Goal: Check status: Check status

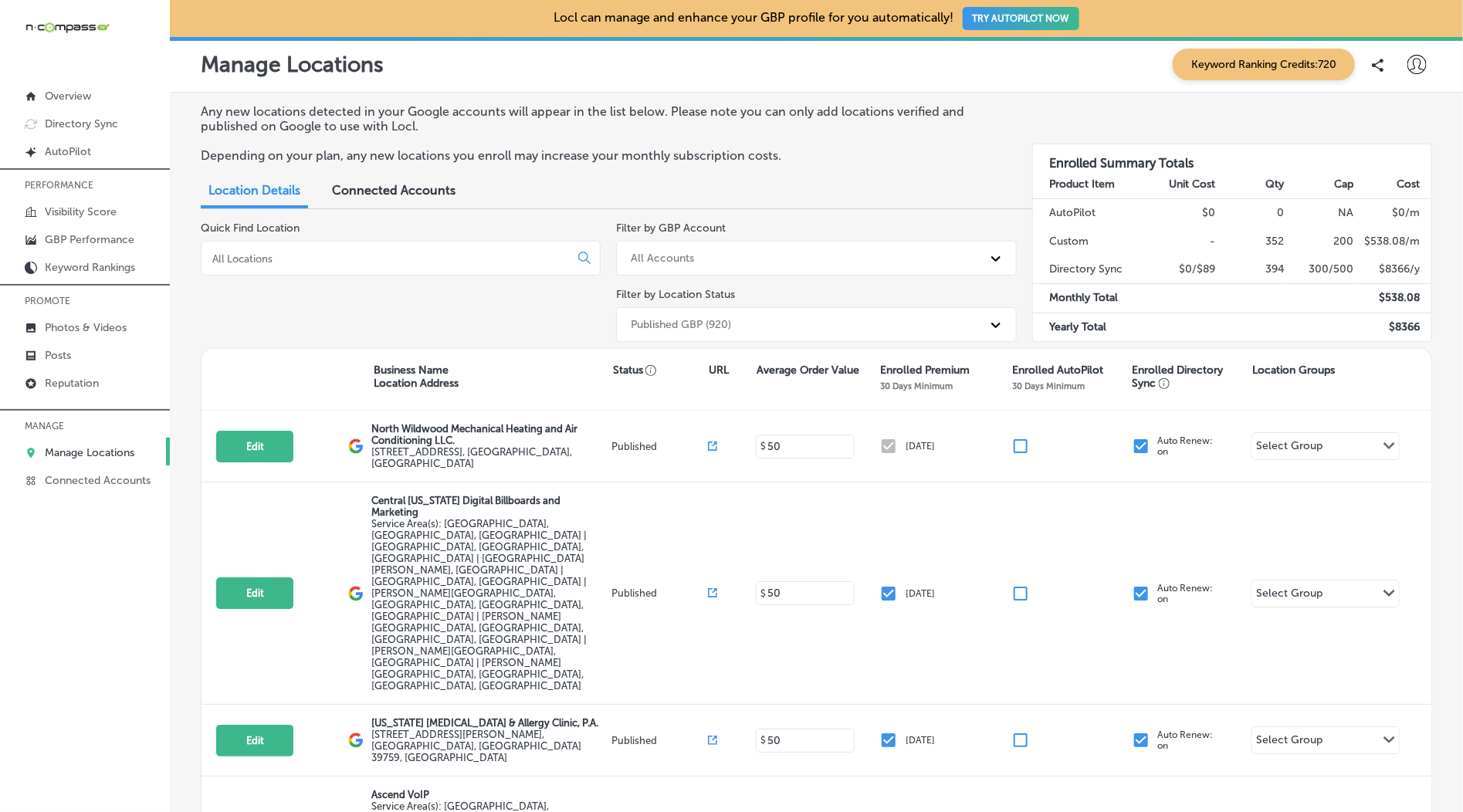
click at [485, 263] on input at bounding box center [389, 258] width 355 height 14
click at [81, 242] on p "GBP Performance" at bounding box center [89, 239] width 89 height 13
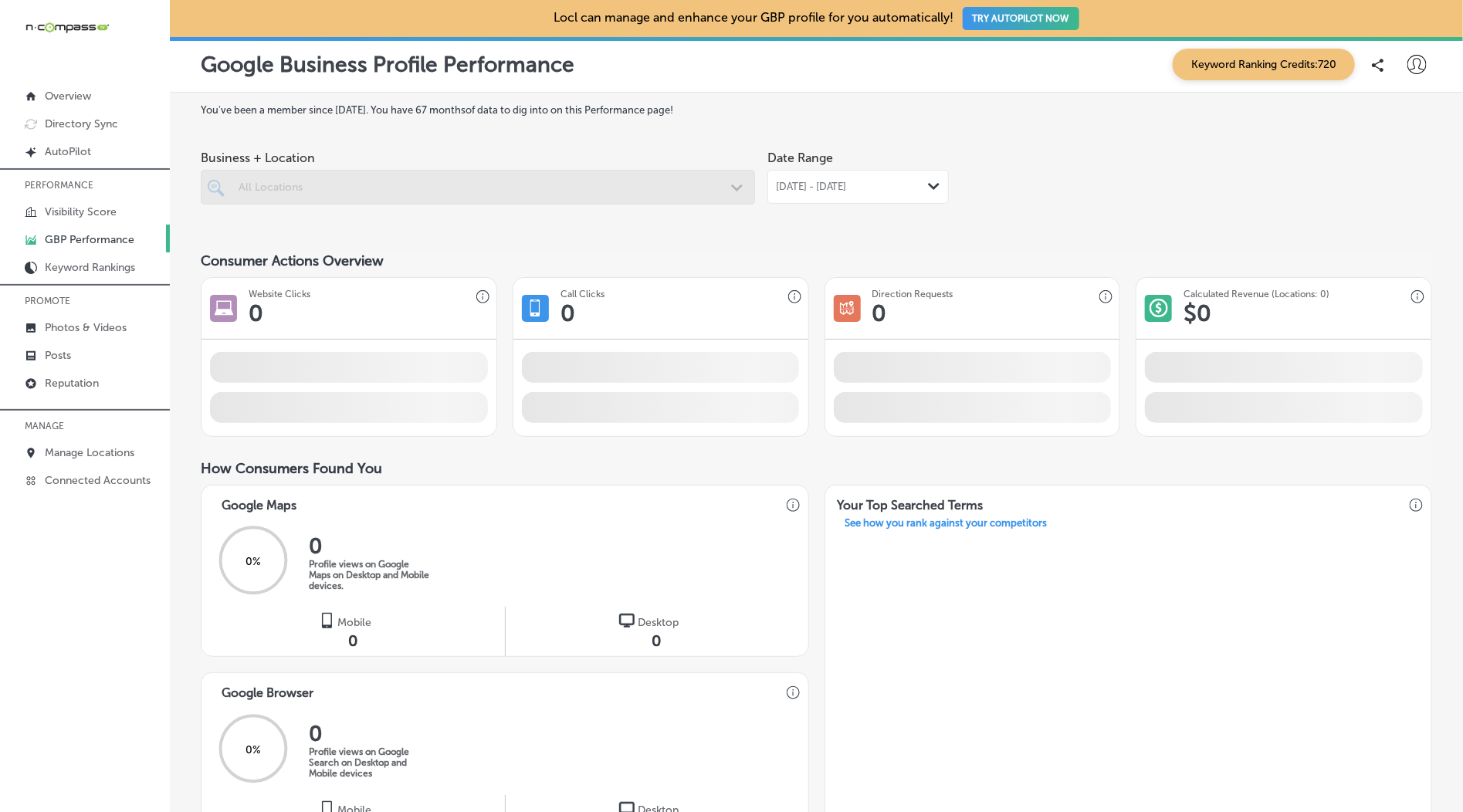
click at [839, 188] on span "[DATE] - [DATE]" at bounding box center [811, 187] width 71 height 12
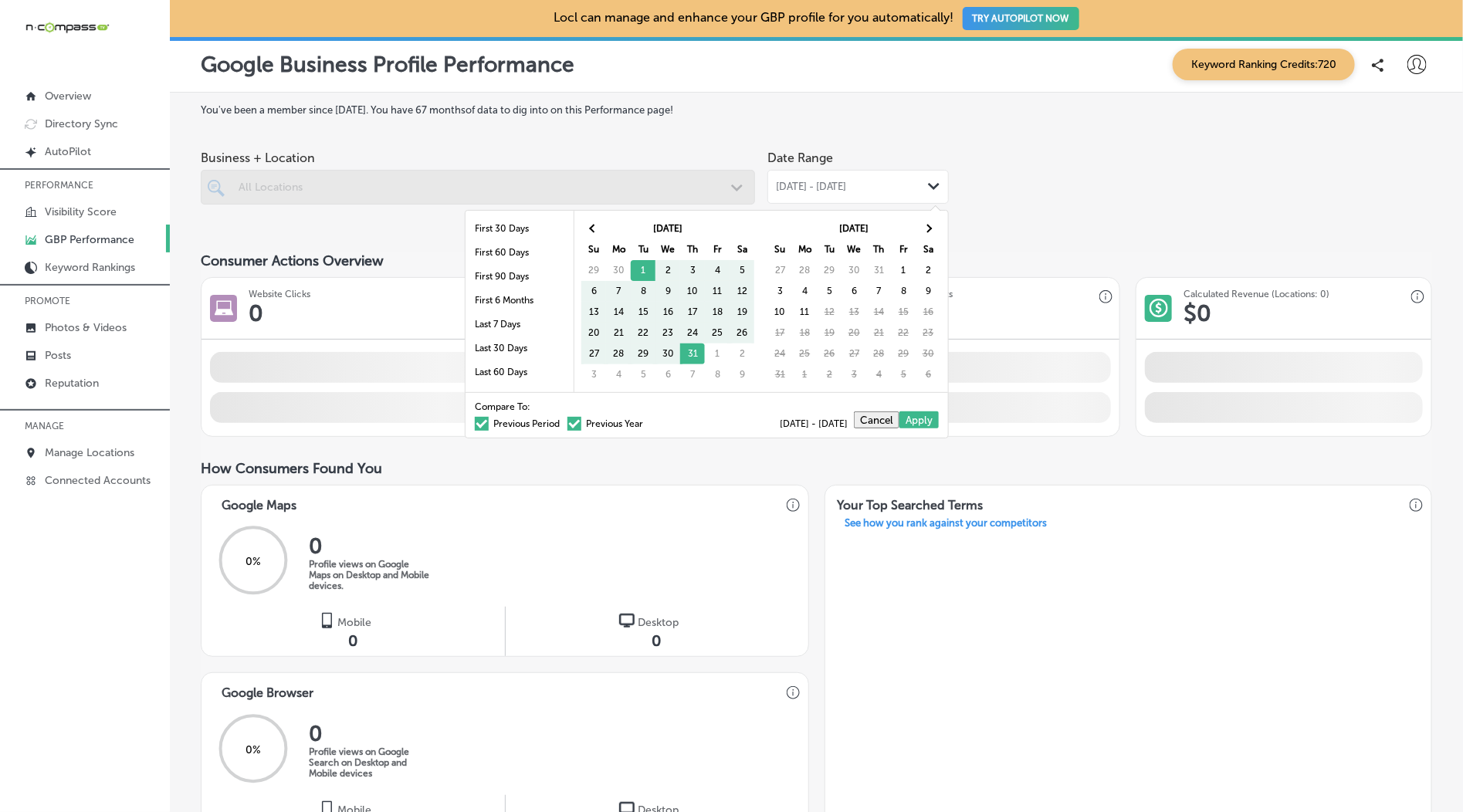
click at [839, 188] on span "[DATE] - [DATE]" at bounding box center [811, 187] width 71 height 12
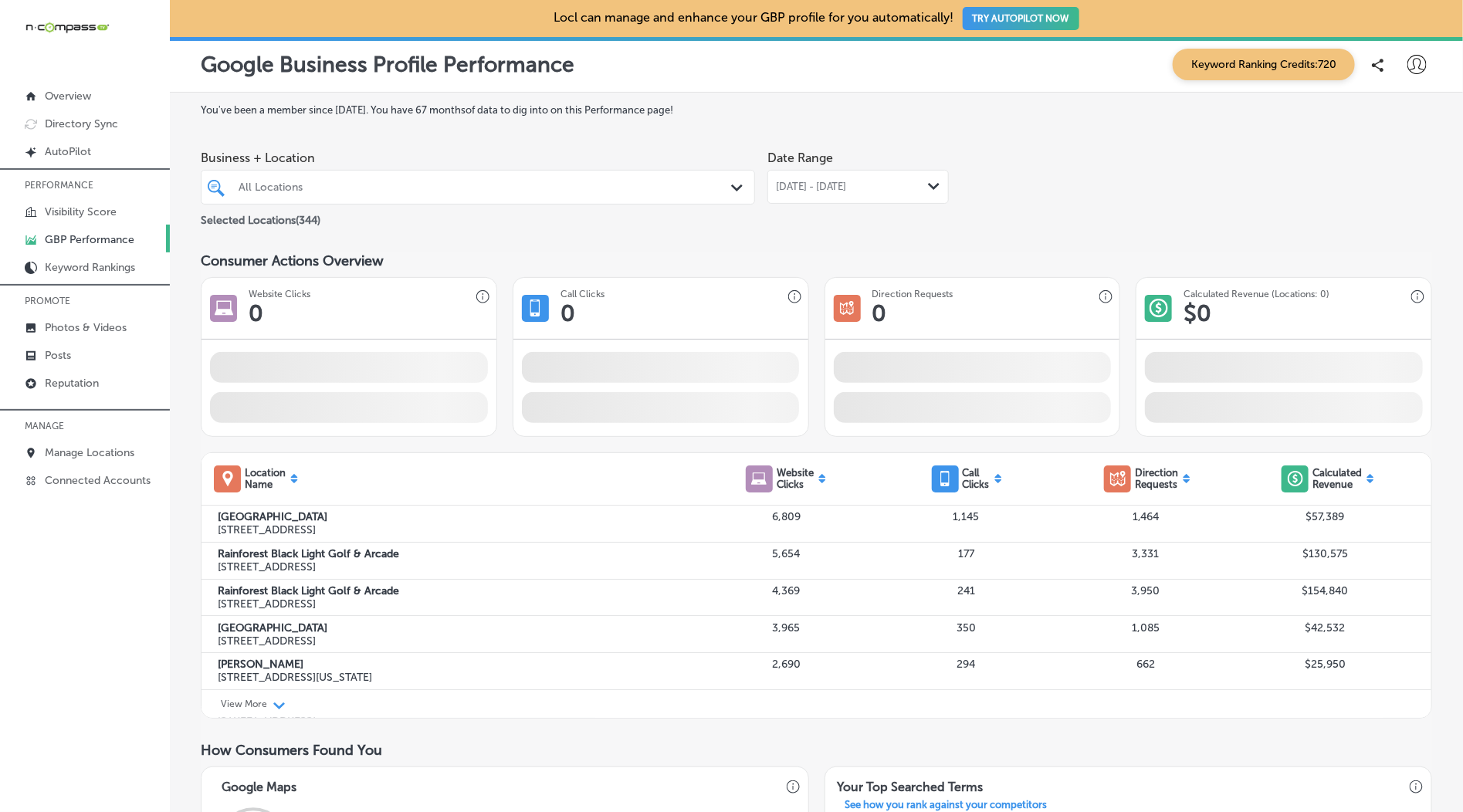
click at [738, 199] on div "All Locations Path Created with Sketch." at bounding box center [477, 187] width 553 height 24
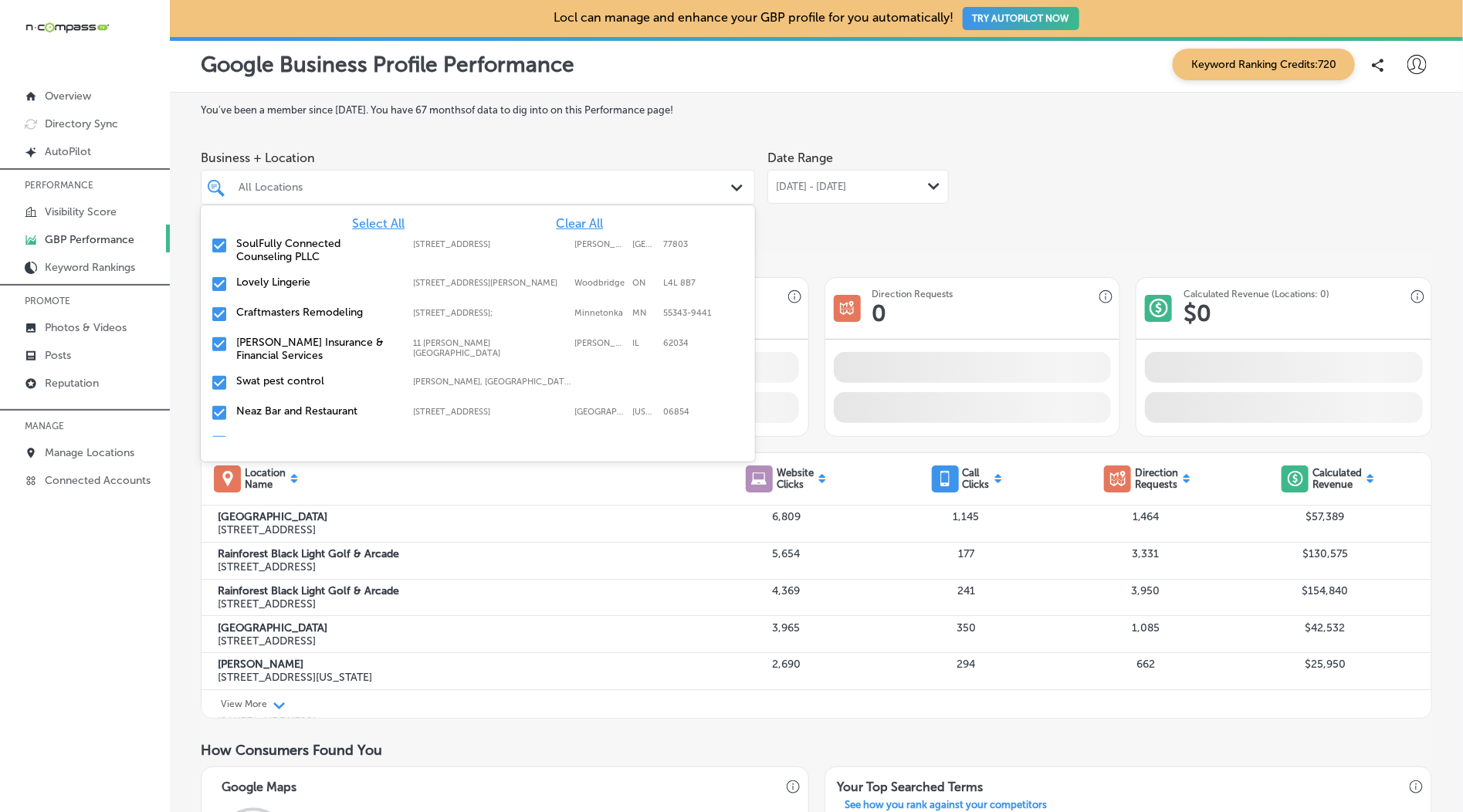
click at [583, 221] on span "Clear All" at bounding box center [580, 223] width 47 height 15
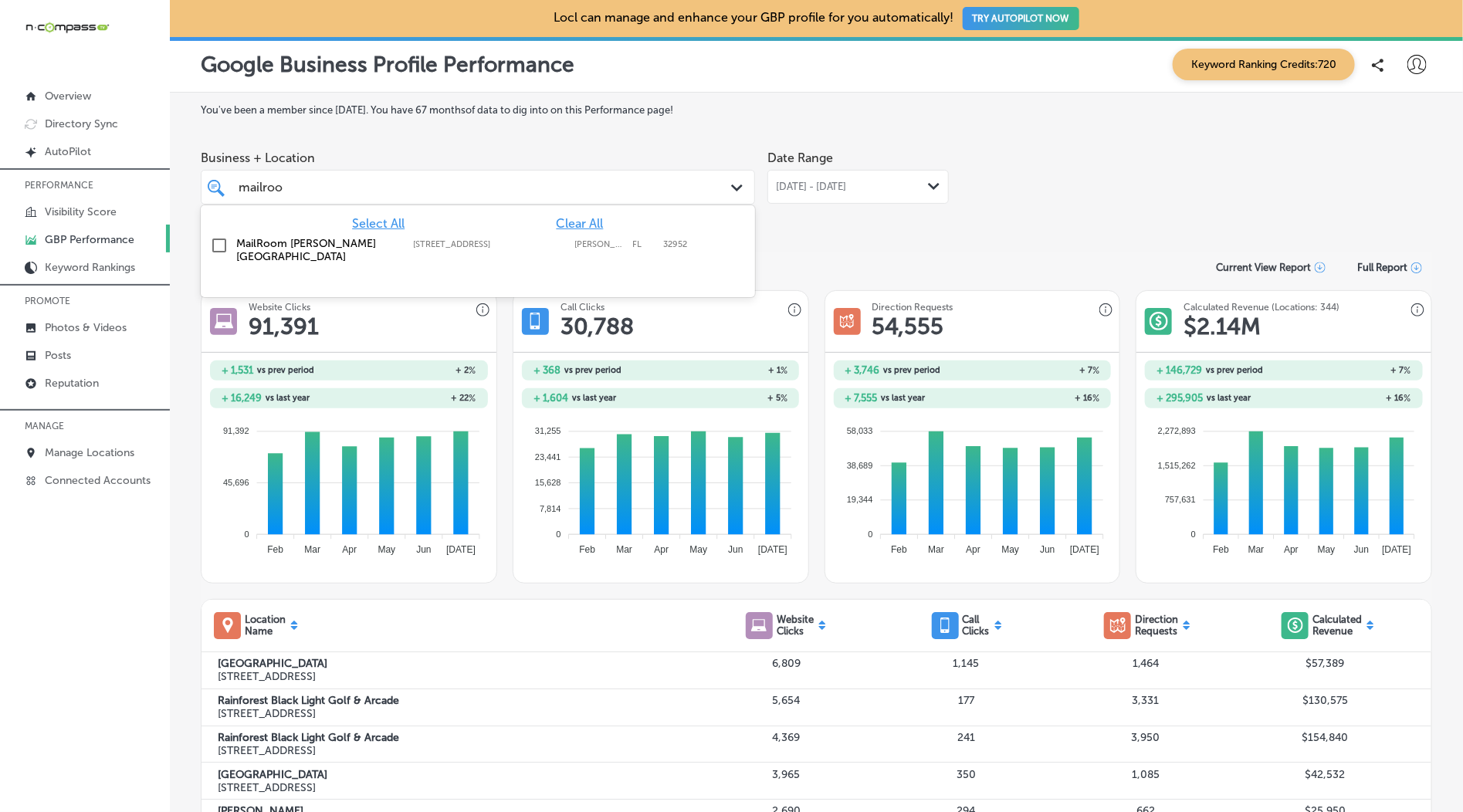
click at [523, 260] on div "MailRoom [PERSON_NAME][GEOGRAPHIC_DATA] [STREET_ADDRESS] [STREET_ADDRESS]" at bounding box center [477, 250] width 554 height 39
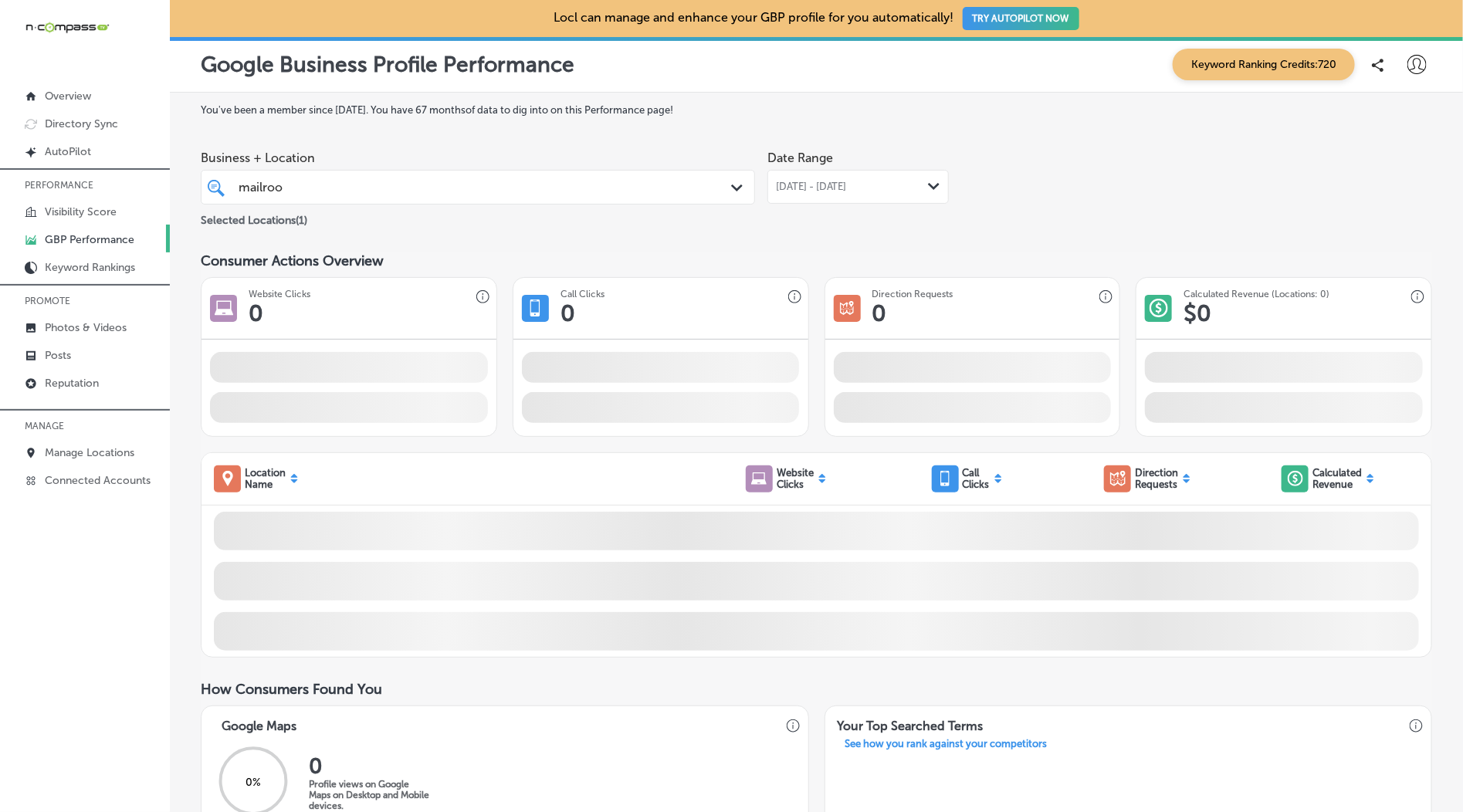
click at [893, 199] on div "[DATE] - [DATE] Path Created with Sketch." at bounding box center [858, 187] width 182 height 34
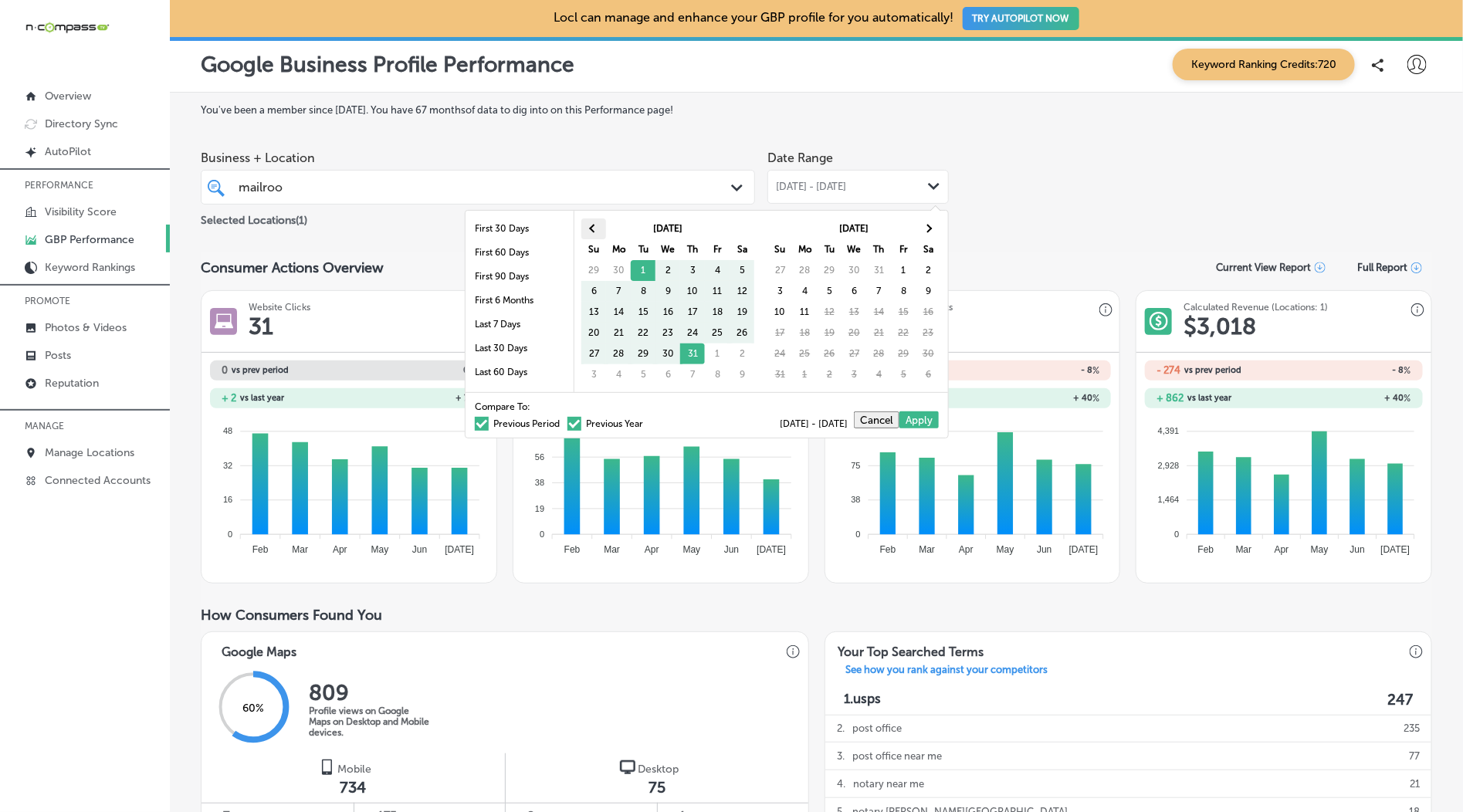
click at [602, 233] on th at bounding box center [593, 229] width 24 height 21
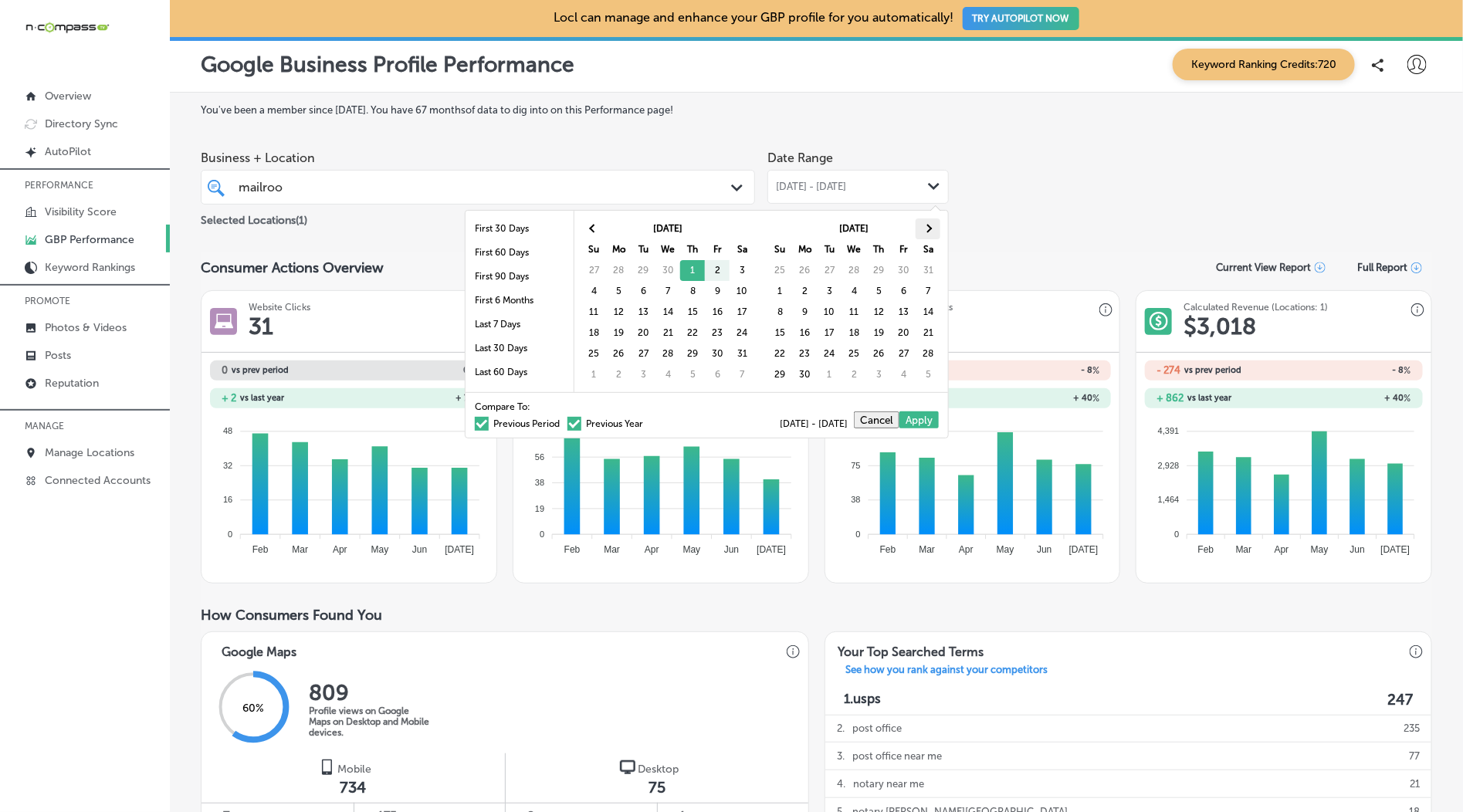
click at [918, 231] on th at bounding box center [927, 229] width 24 height 21
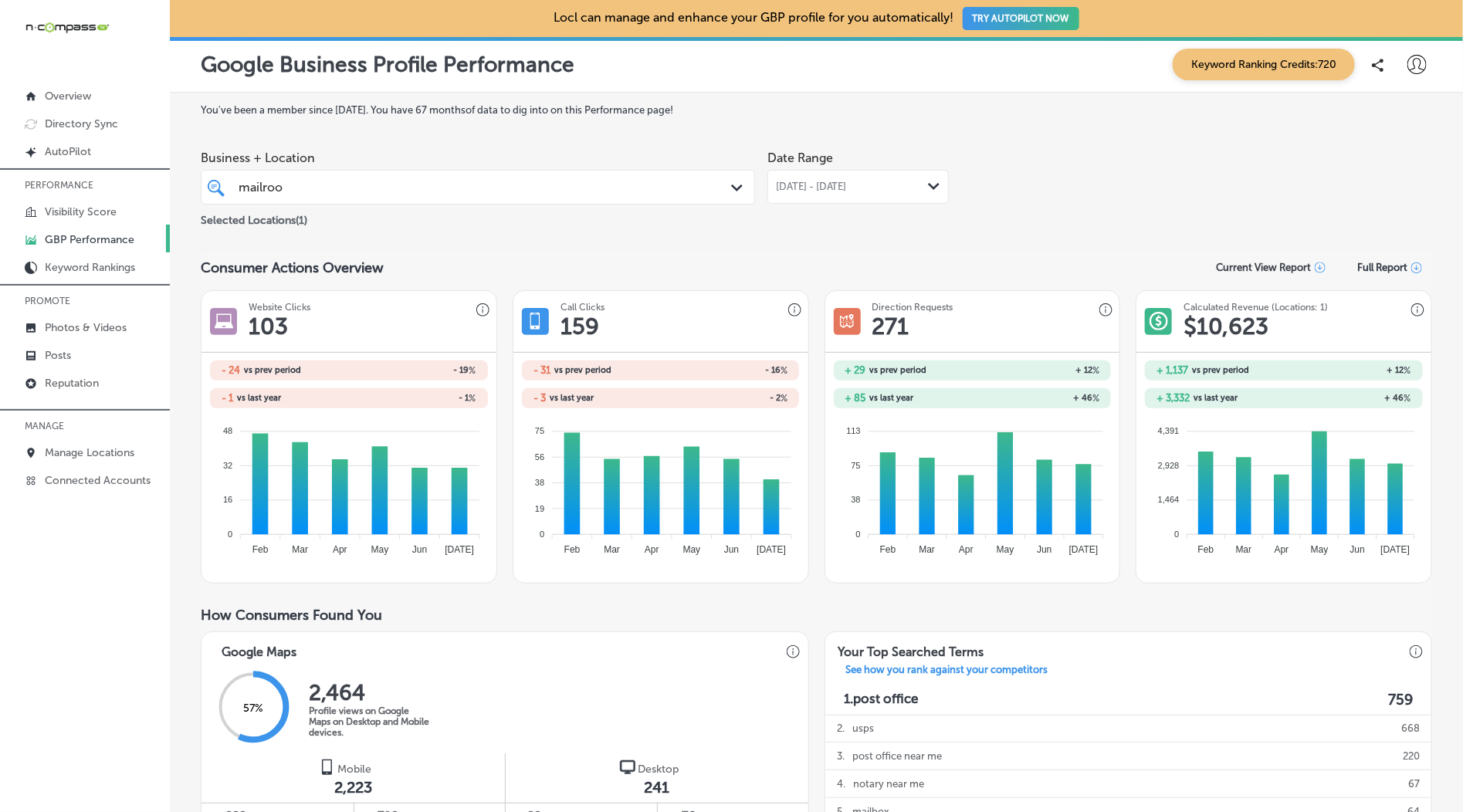
click at [519, 191] on div "mailroo mailroo" at bounding box center [454, 187] width 433 height 21
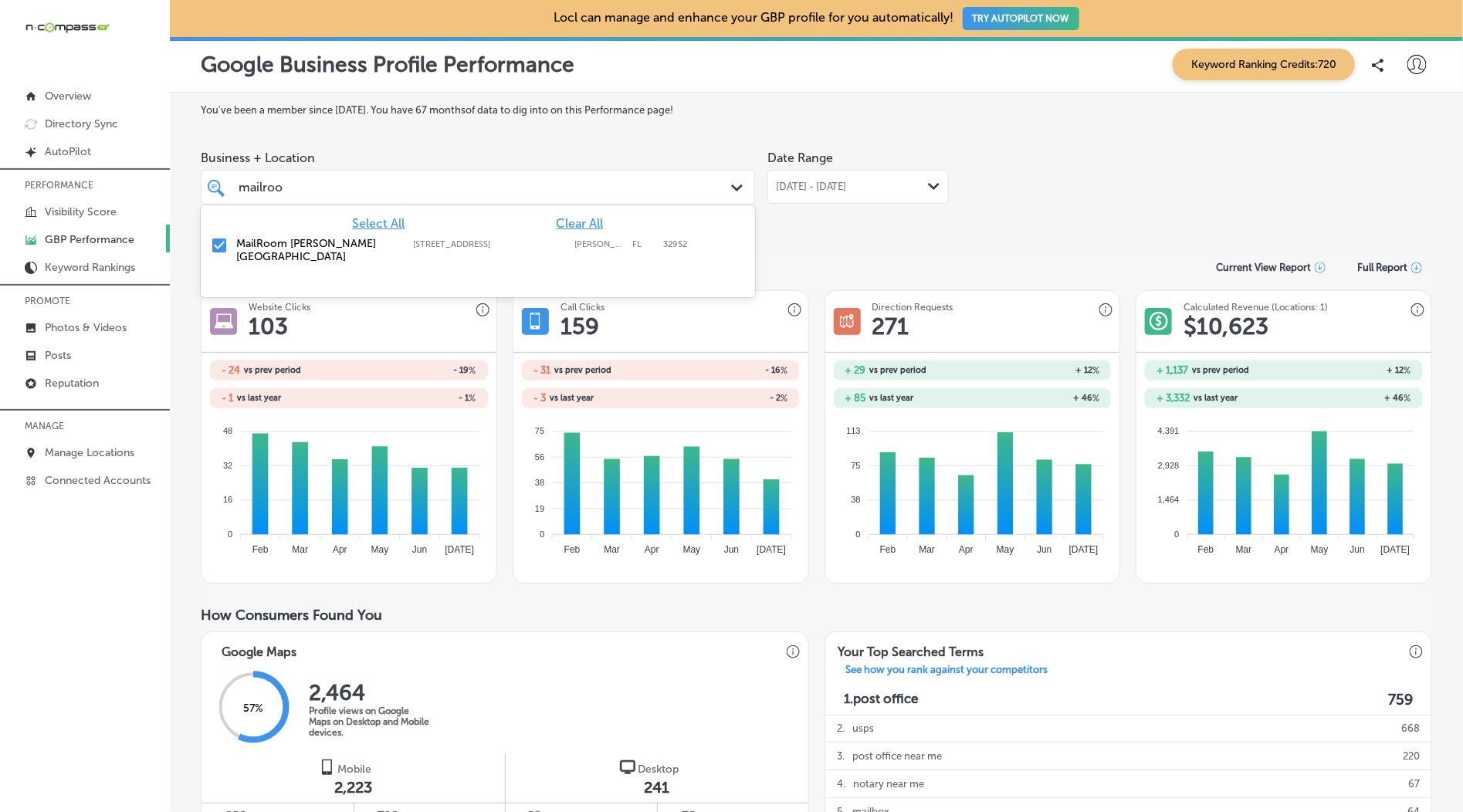
click at [309, 248] on label "MailRoom [PERSON_NAME][GEOGRAPHIC_DATA]" at bounding box center [316, 250] width 161 height 26
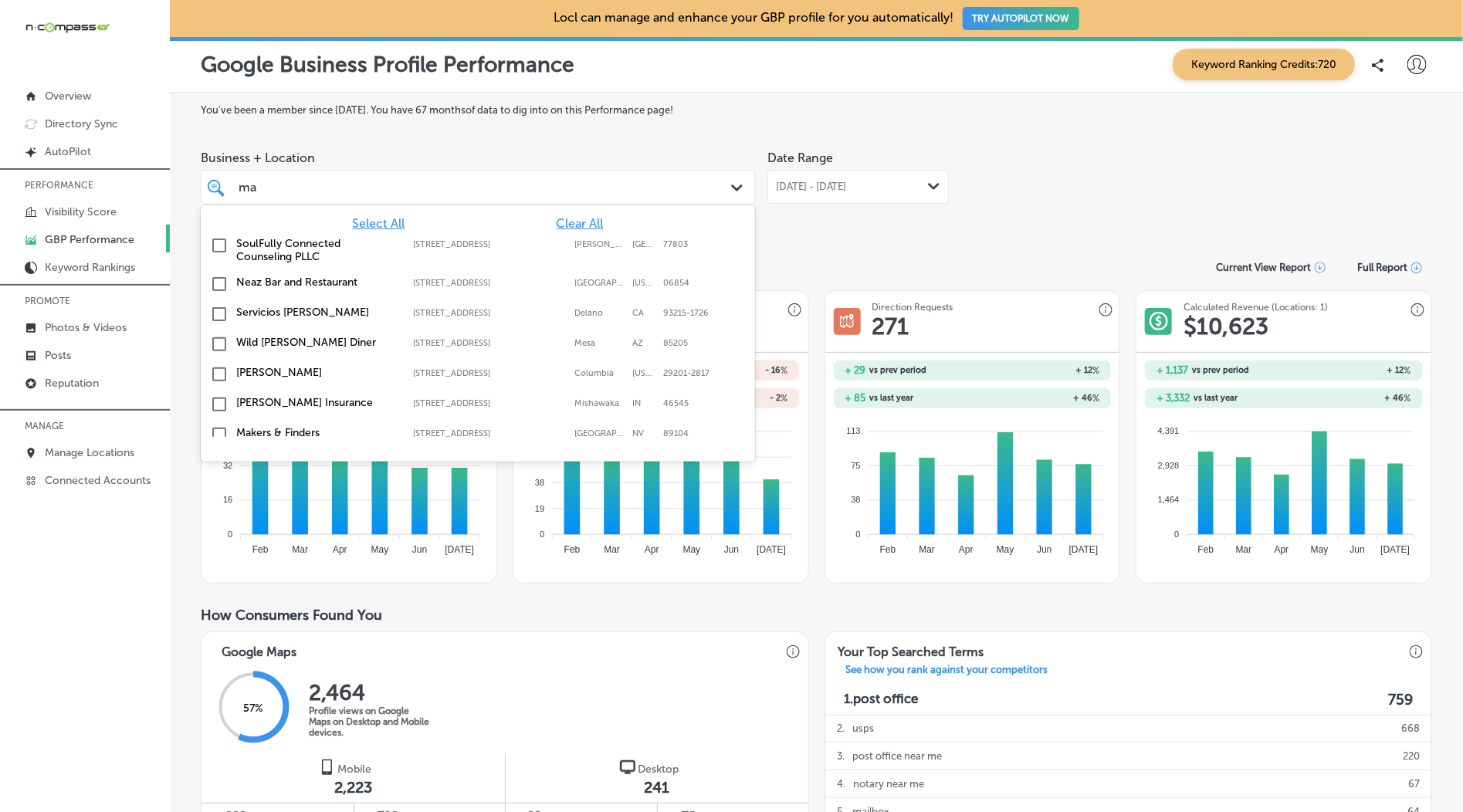
type input "m"
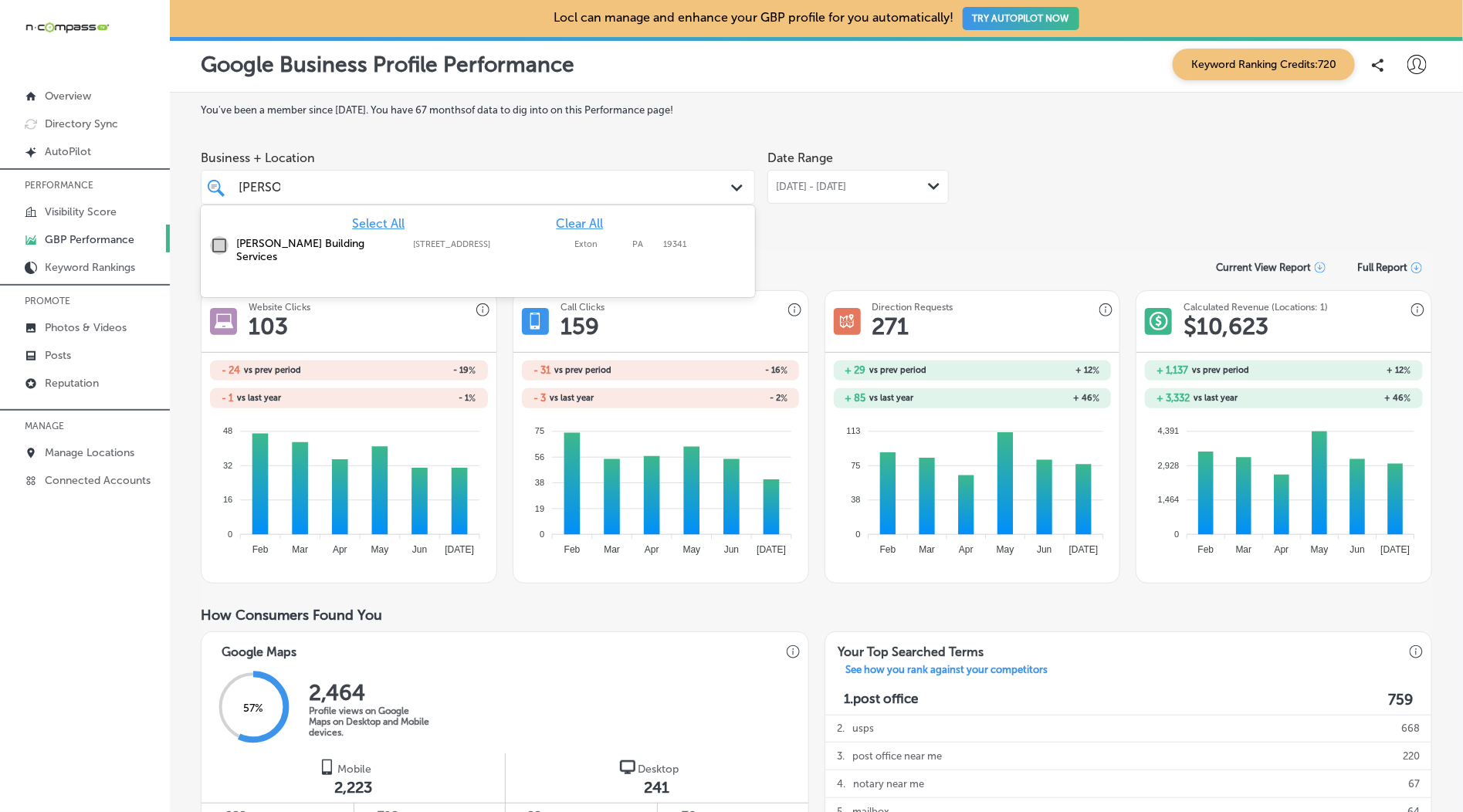
click at [226, 247] on input "checkbox" at bounding box center [219, 245] width 19 height 19
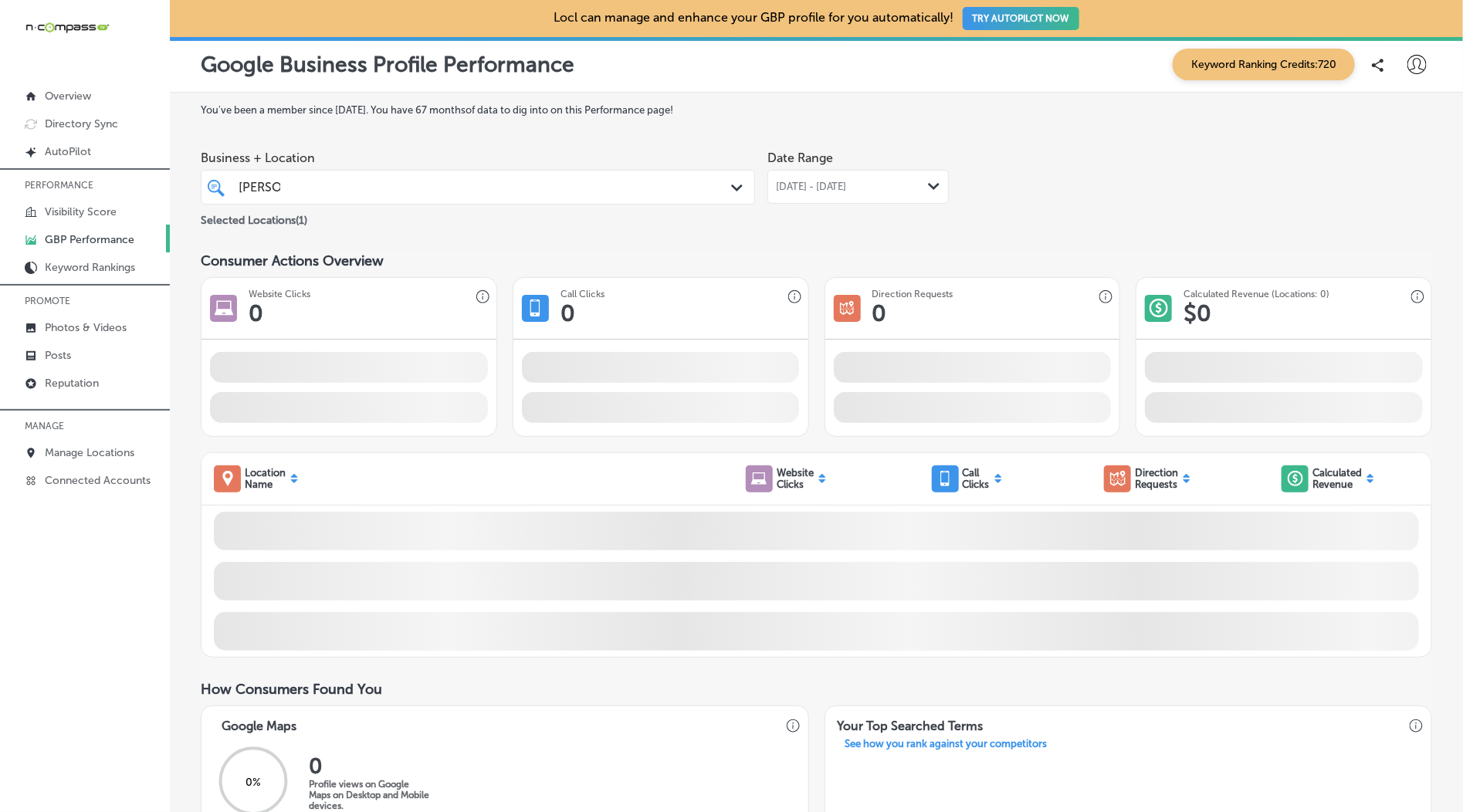
click at [854, 223] on div "Date Range [DATE] - [DATE] Path Created with Sketch." at bounding box center [858, 186] width 182 height 87
click at [836, 198] on div "[DATE] - [DATE] Path Created with Sketch." at bounding box center [858, 187] width 182 height 34
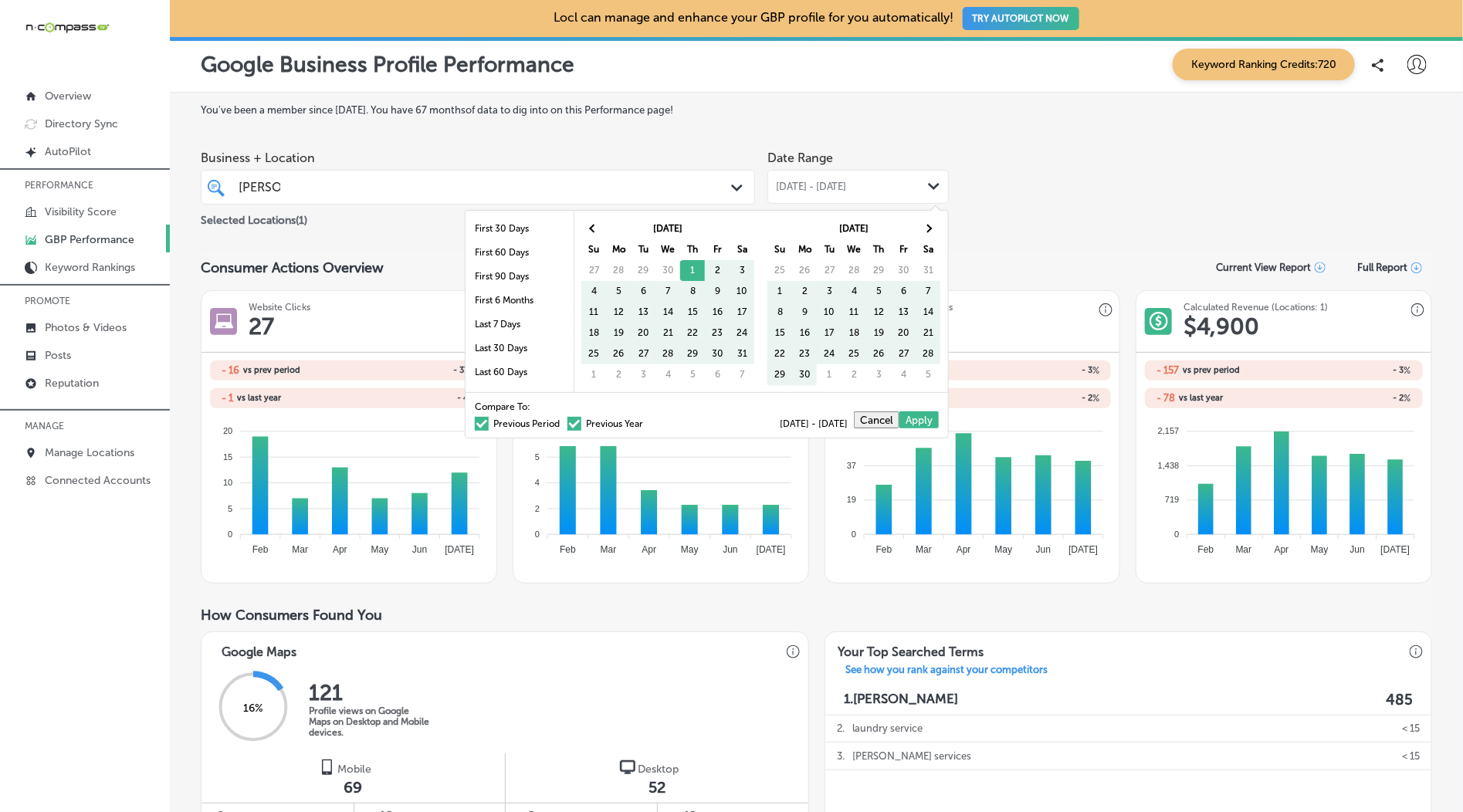
click at [1170, 200] on div "Business + Location [PERSON_NAME] Path Created with Sketch. Selected Locations …" at bounding box center [816, 186] width 1232 height 87
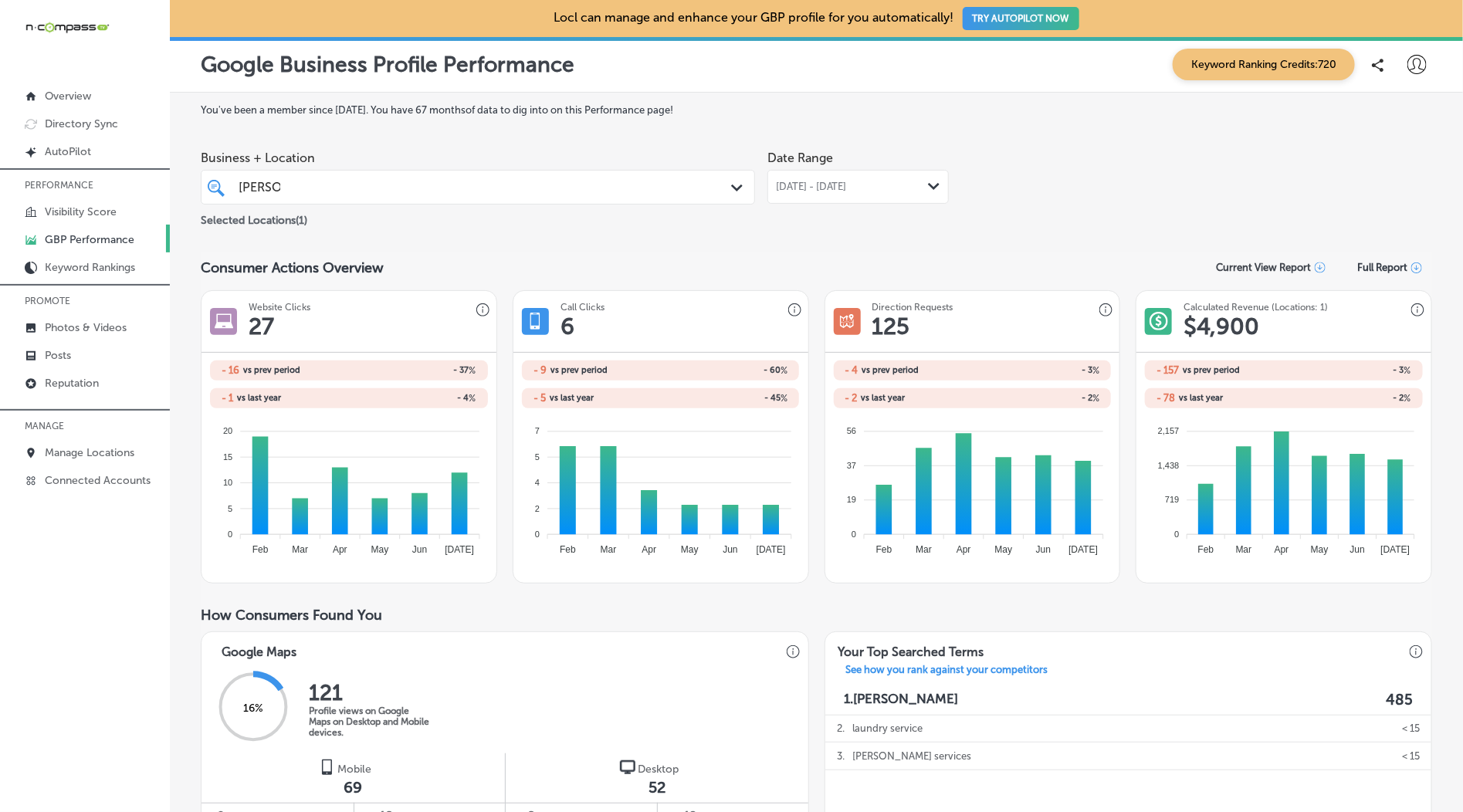
drag, startPoint x: 845, startPoint y: 177, endPoint x: 840, endPoint y: 188, distance: 12.1
click at [845, 177] on div "[DATE] - [DATE] Path Created with Sketch." at bounding box center [858, 187] width 182 height 34
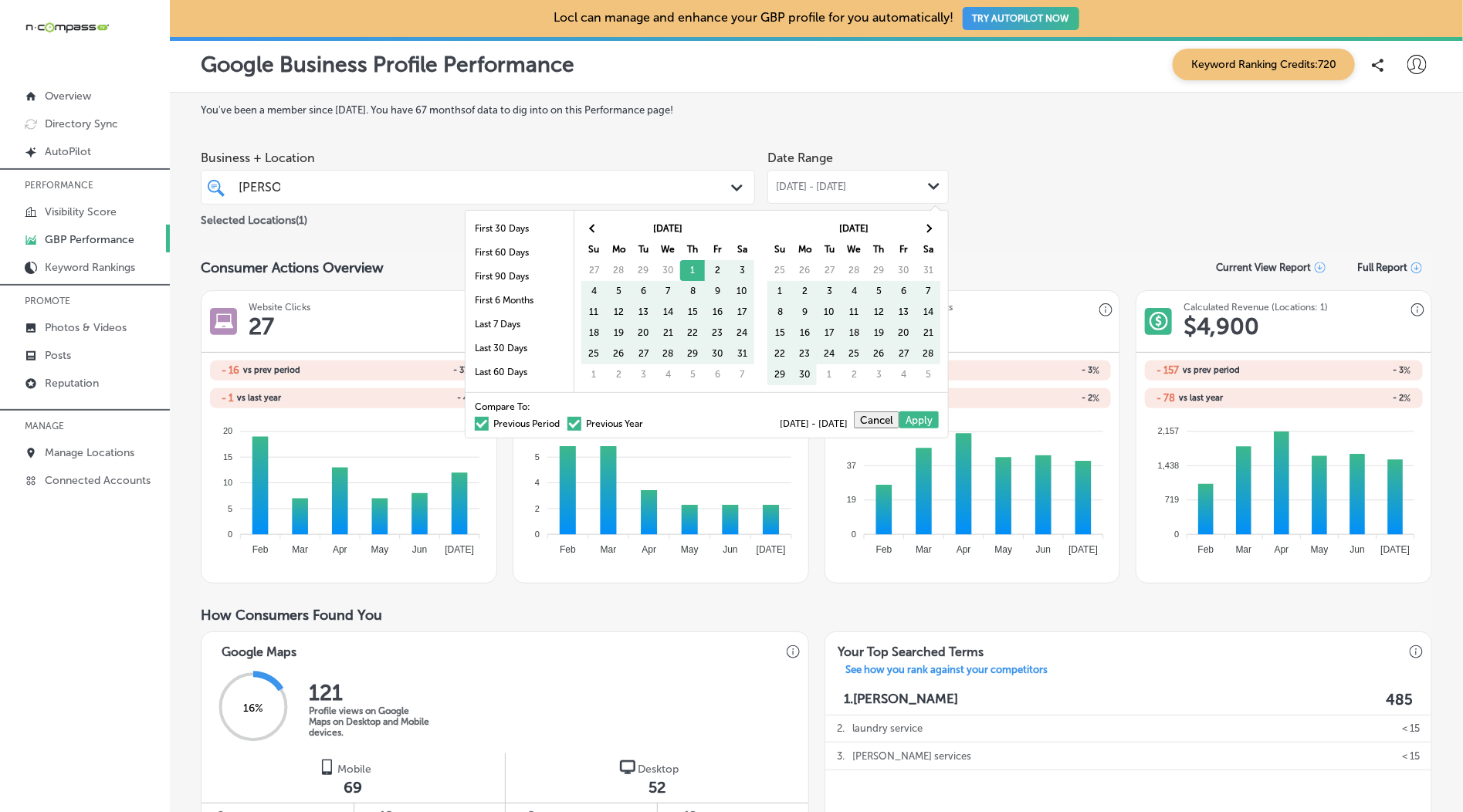
drag, startPoint x: 518, startPoint y: 426, endPoint x: 783, endPoint y: 387, distance: 267.9
click at [519, 426] on label "Previous Period" at bounding box center [517, 423] width 85 height 9
click at [563, 422] on input "Previous Period" at bounding box center [563, 422] width 0 height 0
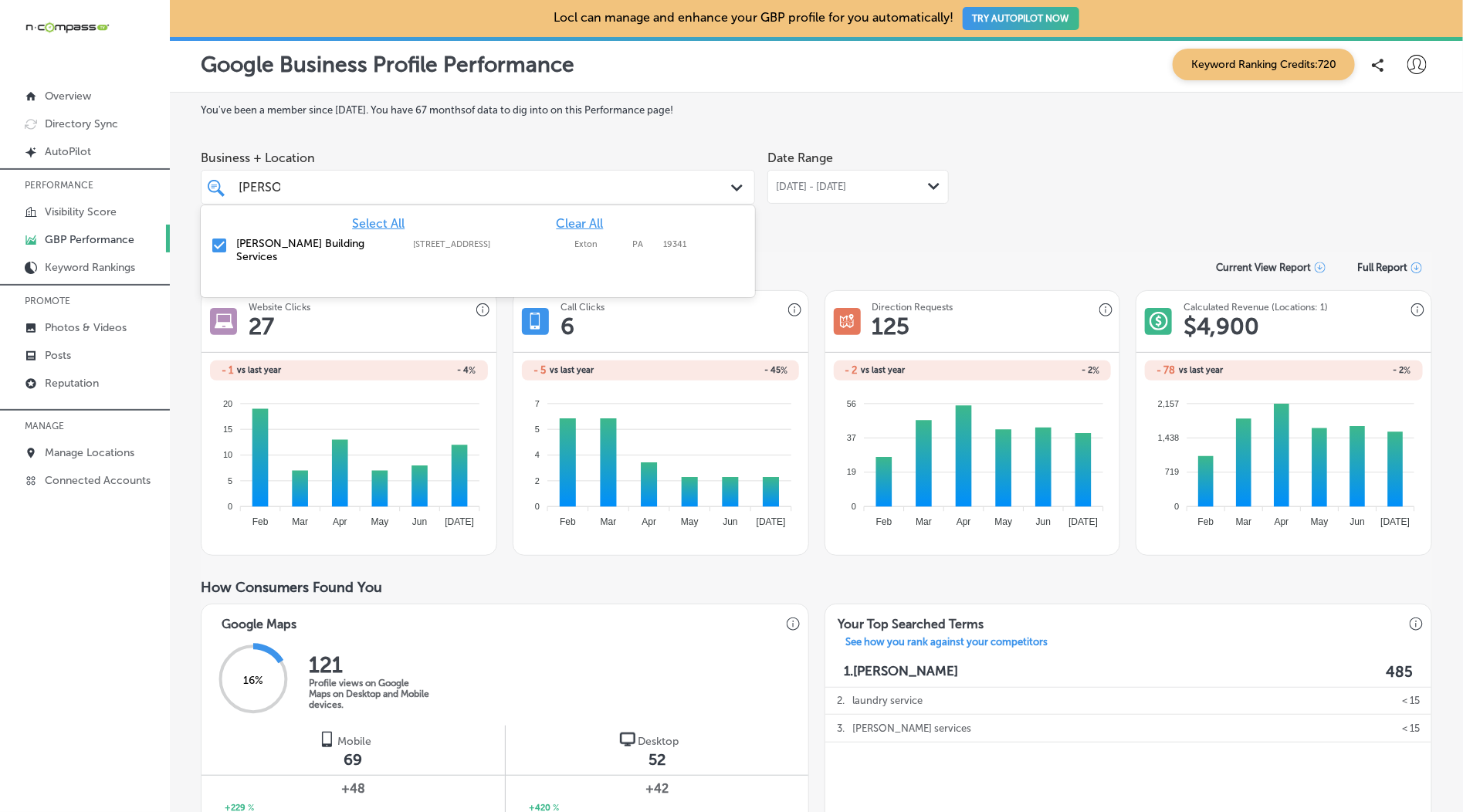
click at [600, 188] on div "[PERSON_NAME]" at bounding box center [454, 187] width 433 height 21
click at [435, 247] on label "[STREET_ADDRESS]" at bounding box center [489, 244] width 153 height 10
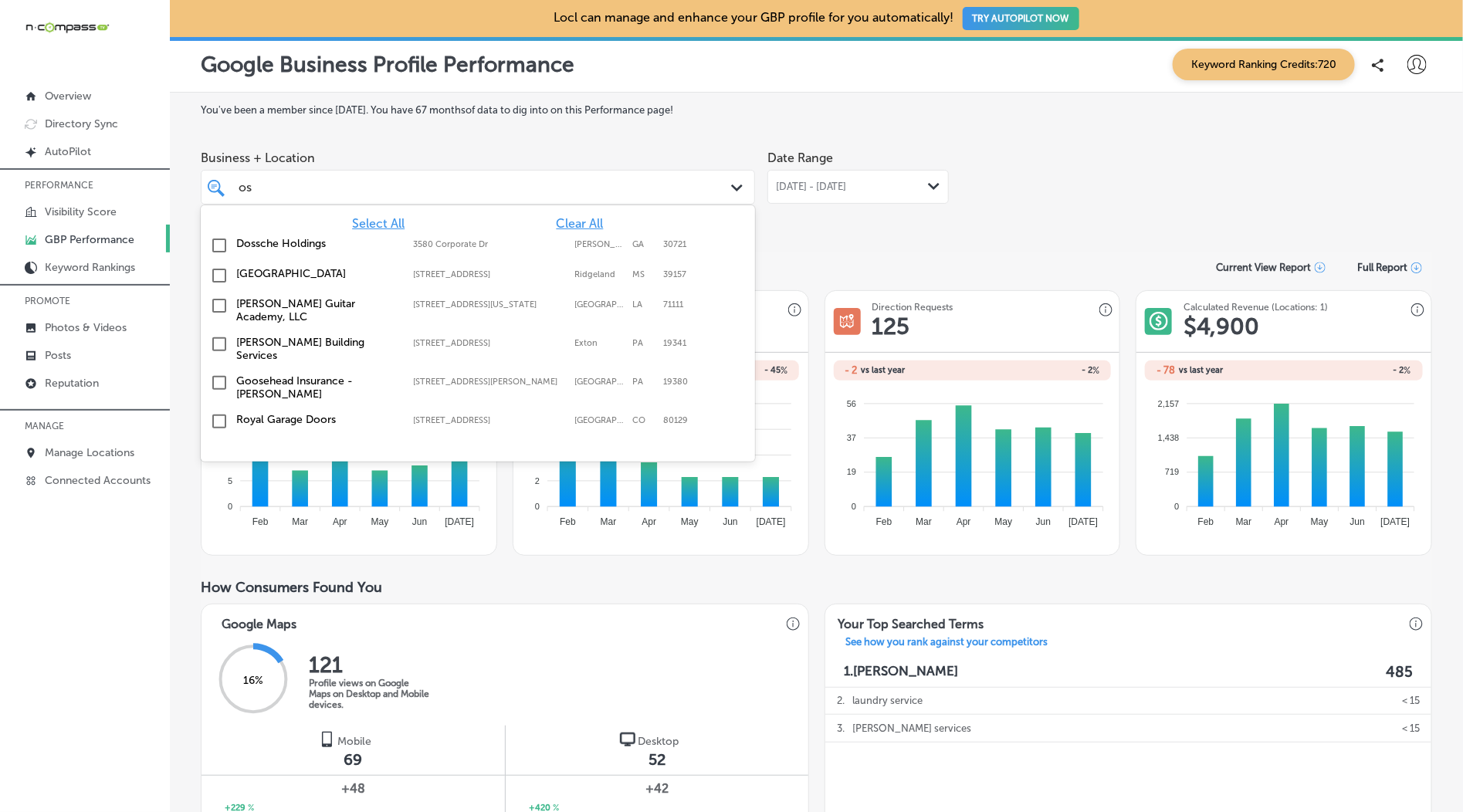
type input "o"
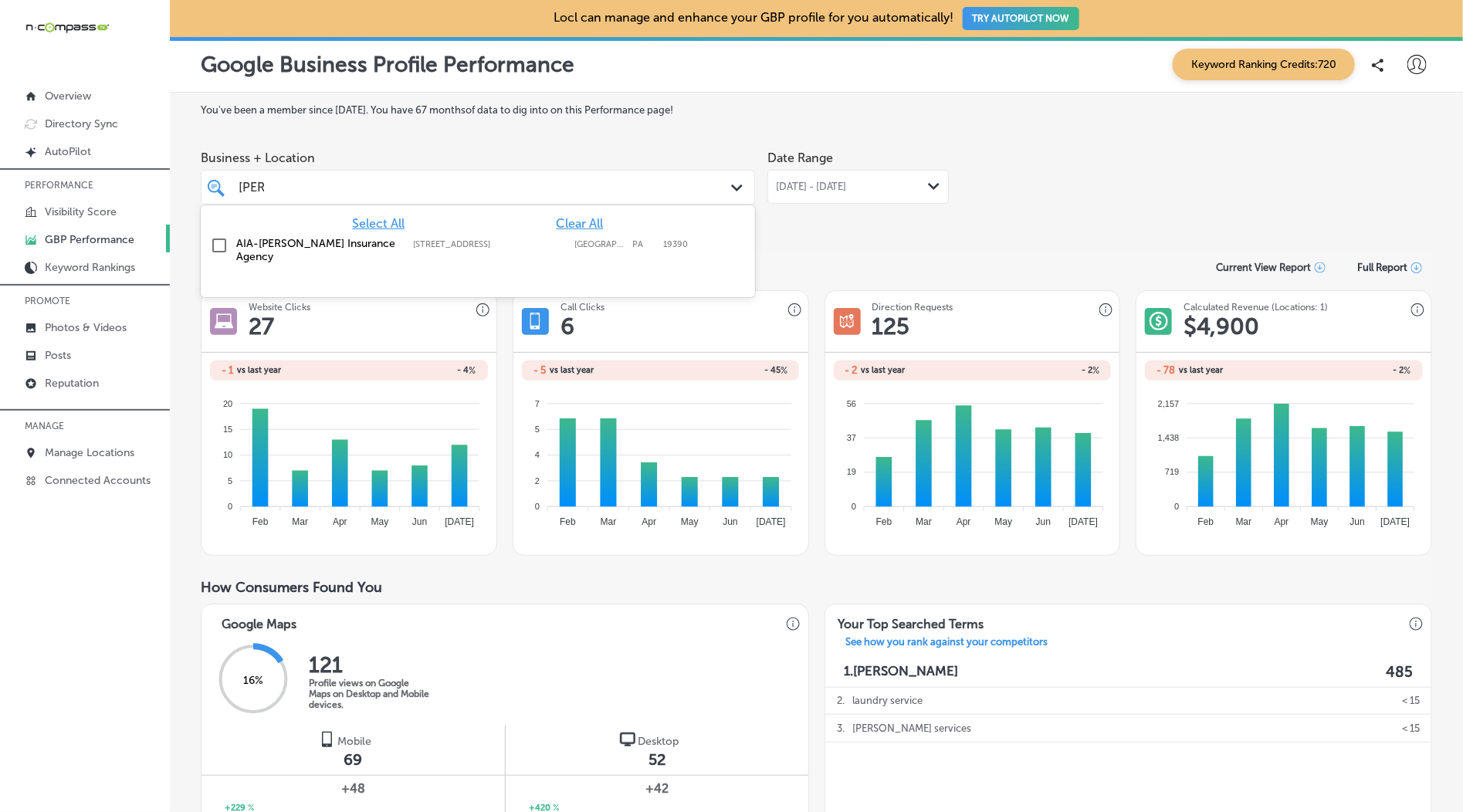
click at [407, 251] on div "AIA-[PERSON_NAME] Insurance Agency [STREET_ADDRESS] [STREET_ADDRESS]" at bounding box center [478, 250] width 542 height 32
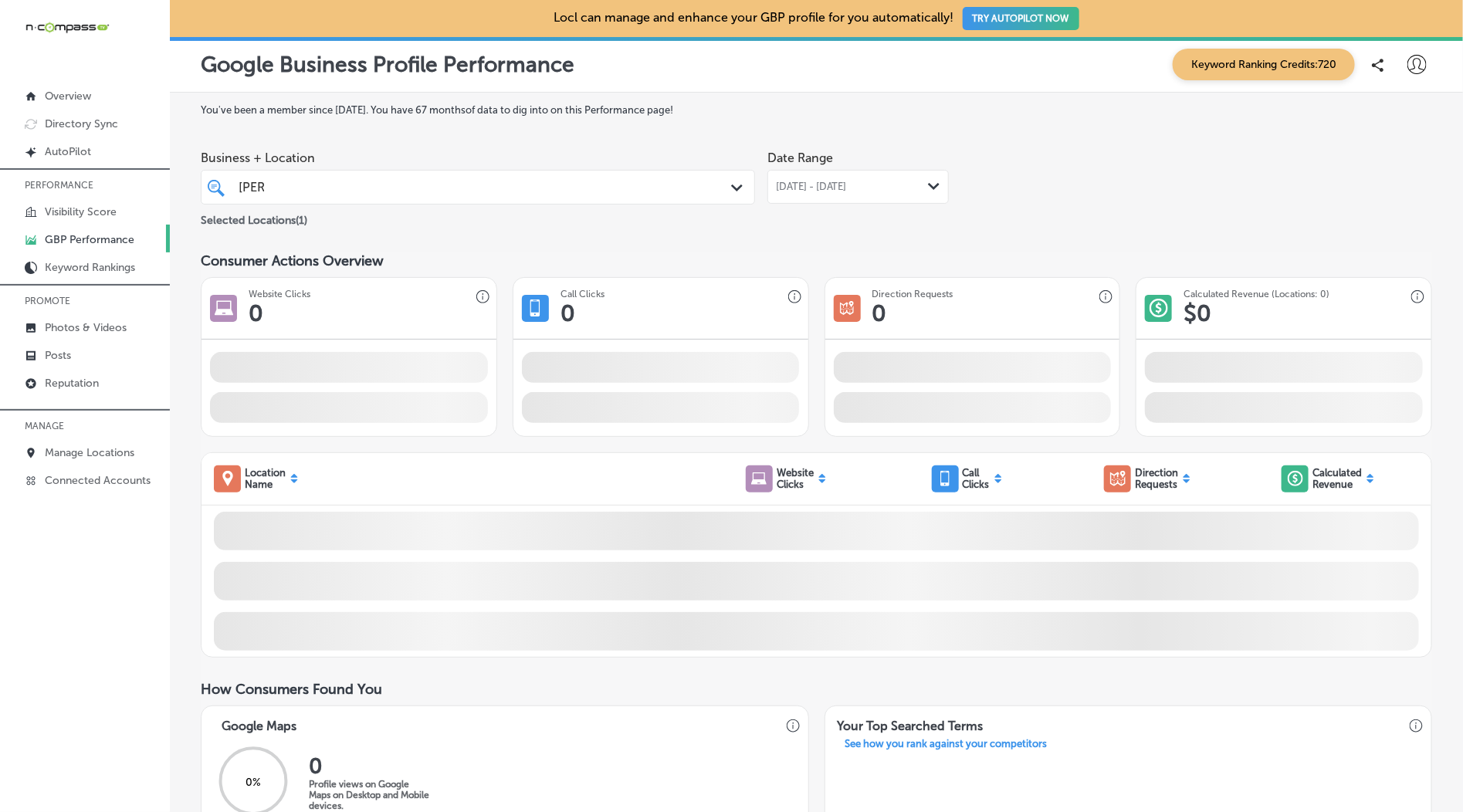
click at [940, 237] on div "You've been a member since [DATE] . You have 67 months of data to dig into on t…" at bounding box center [816, 824] width 1232 height 1441
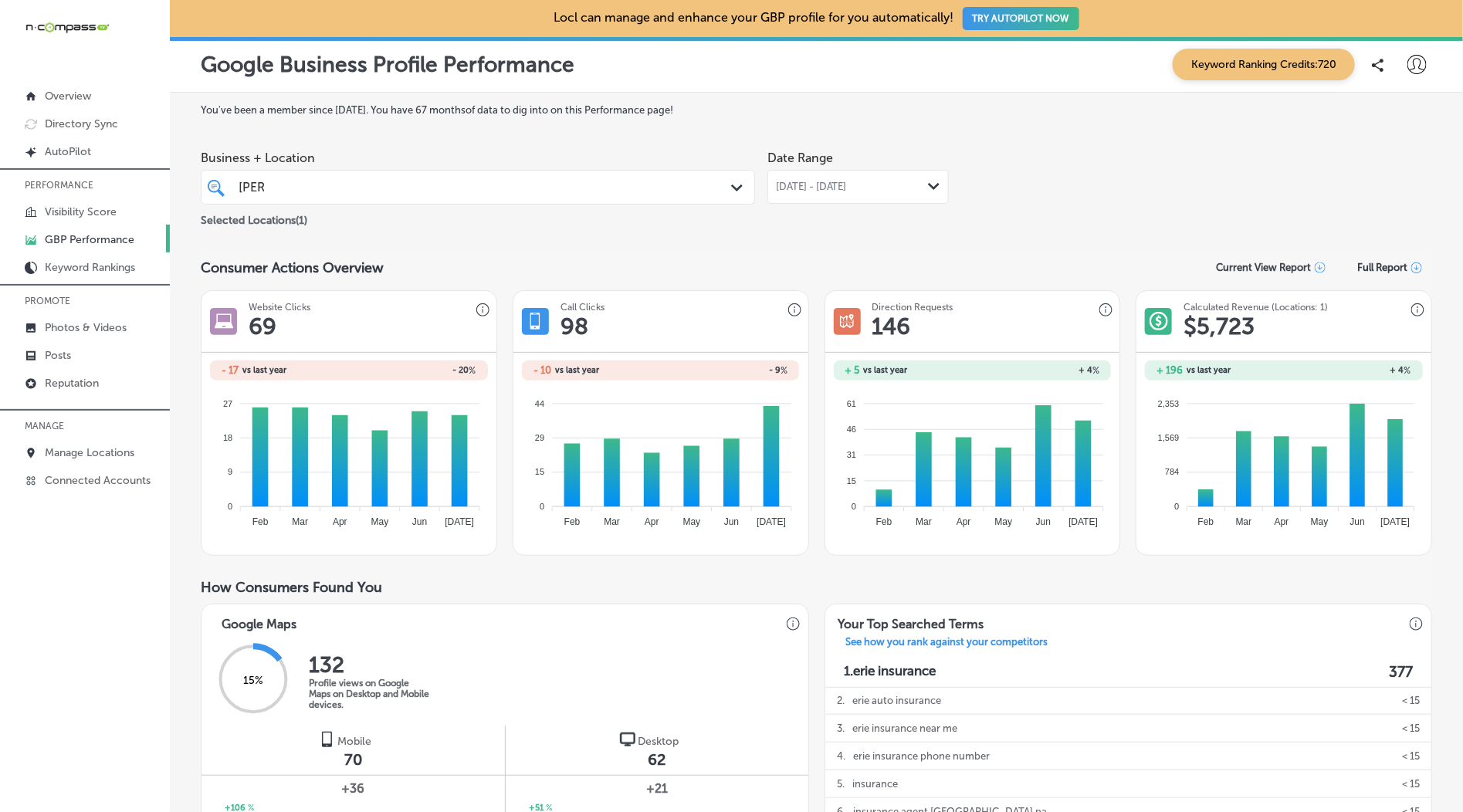
click at [870, 198] on div "[DATE] - [DATE] Path Created with Sketch." at bounding box center [858, 187] width 182 height 34
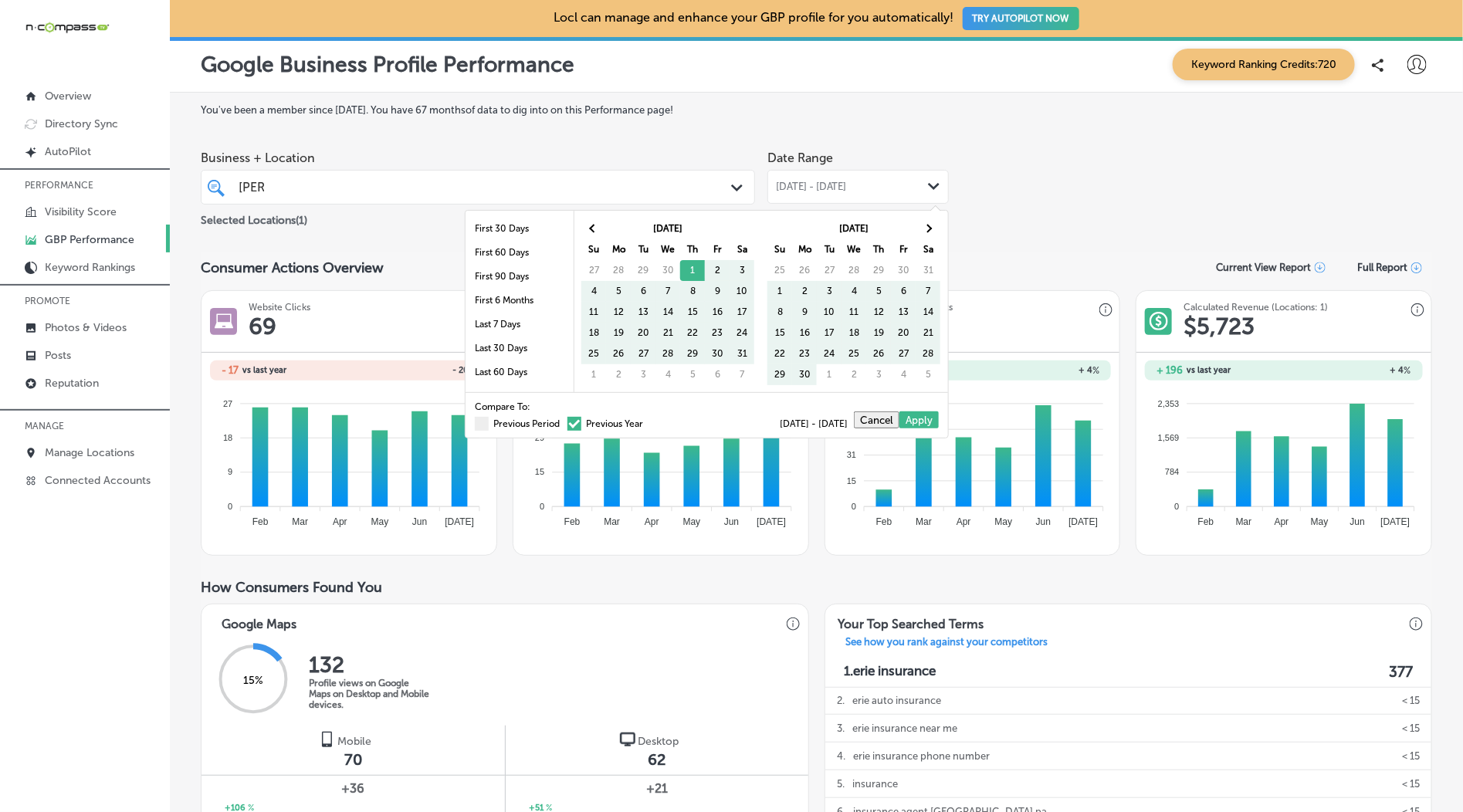
drag, startPoint x: 519, startPoint y: 424, endPoint x: 1074, endPoint y: 254, distance: 580.5
click at [519, 424] on label "Previous Period" at bounding box center [517, 423] width 85 height 9
click at [563, 422] on input "Previous Period" at bounding box center [563, 422] width 0 height 0
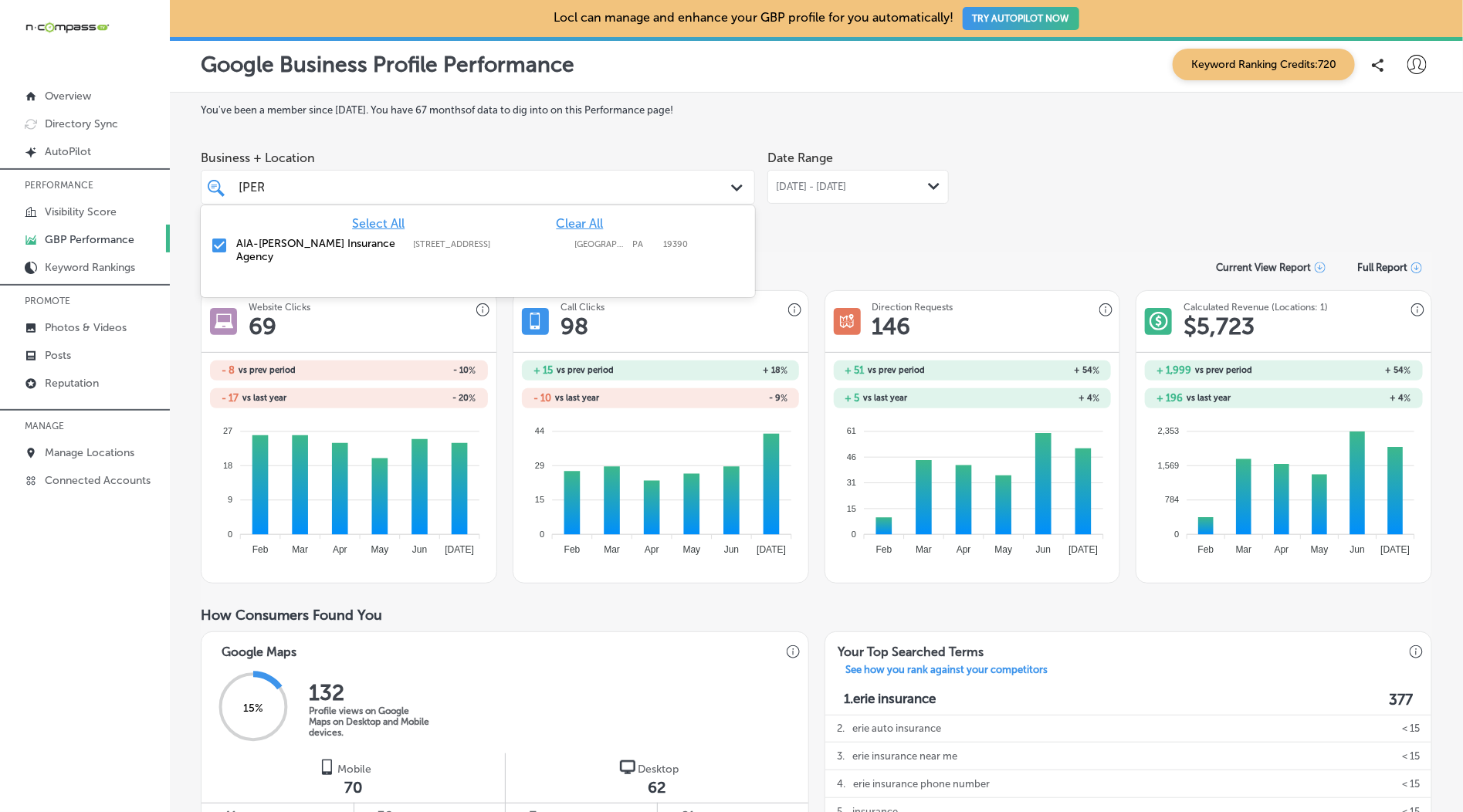
click at [295, 182] on div "[PERSON_NAME] [PERSON_NAME]" at bounding box center [454, 187] width 433 height 21
click at [263, 184] on input "[PERSON_NAME]" at bounding box center [251, 187] width 25 height 15
click at [277, 242] on label "AIA-[PERSON_NAME] Insurance Agency" at bounding box center [316, 250] width 161 height 26
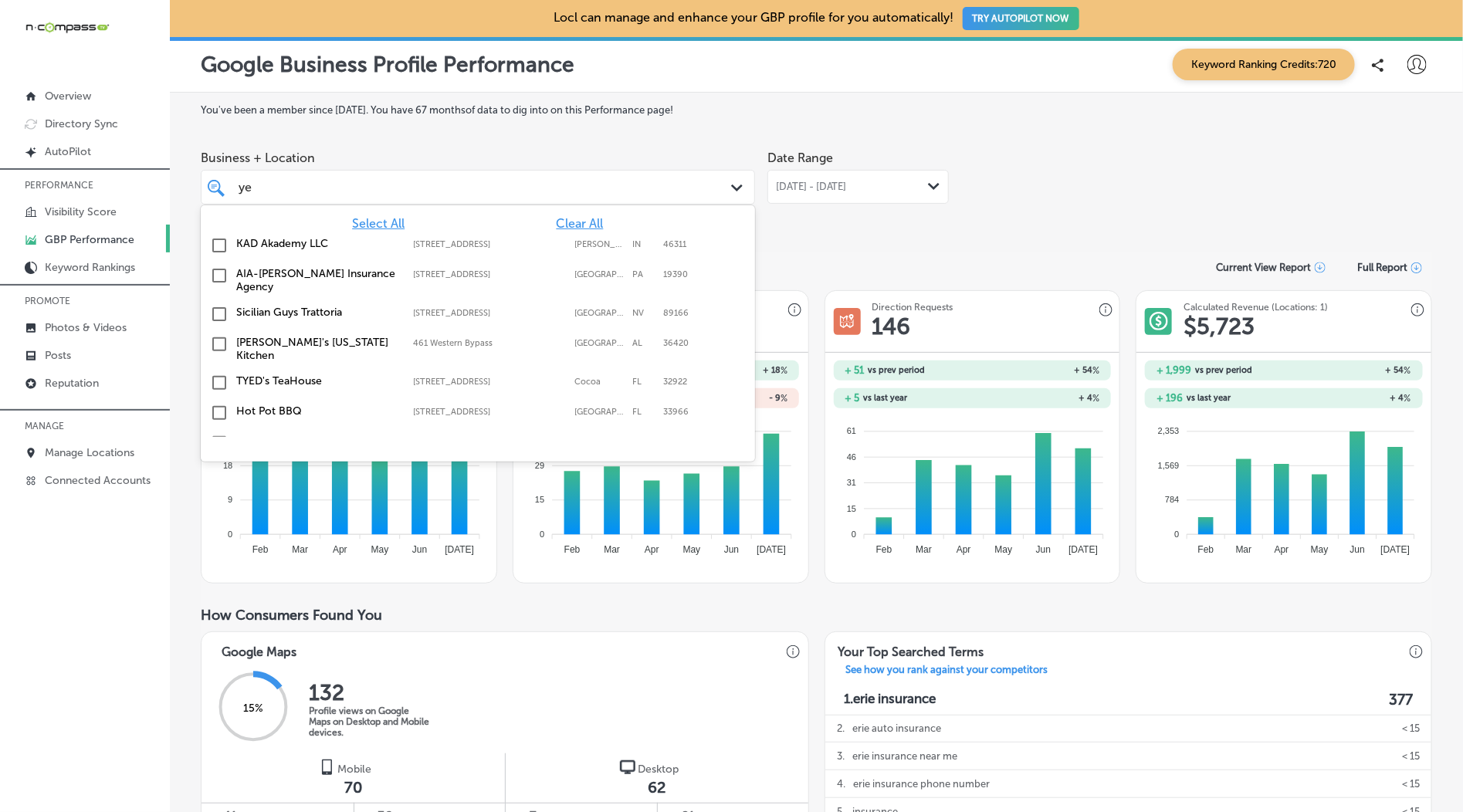
type input "y"
type input "b"
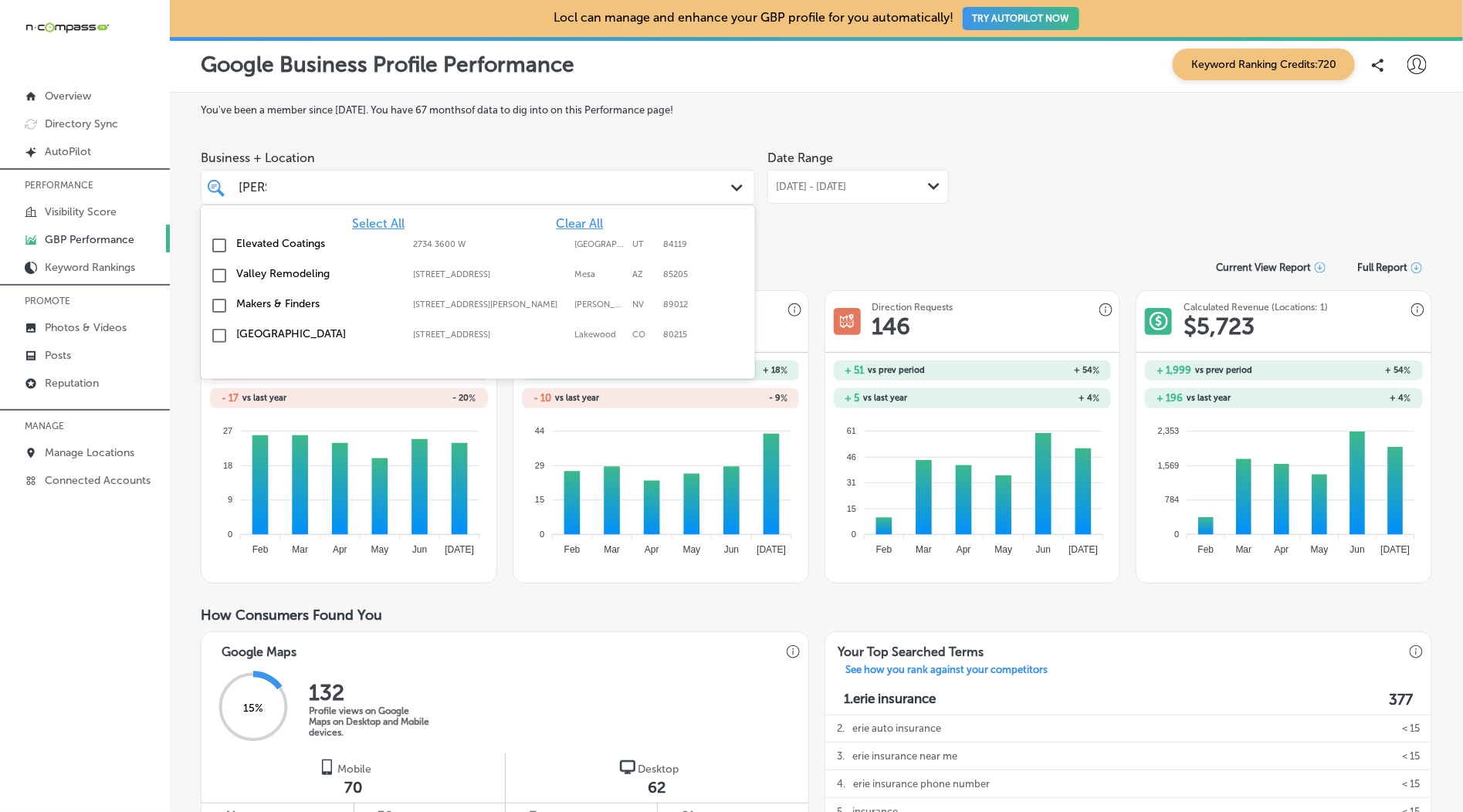
drag, startPoint x: 312, startPoint y: 275, endPoint x: 734, endPoint y: 179, distance: 432.8
click at [324, 275] on label "Valley Remodeling" at bounding box center [316, 273] width 161 height 13
type input "[PERSON_NAME]"
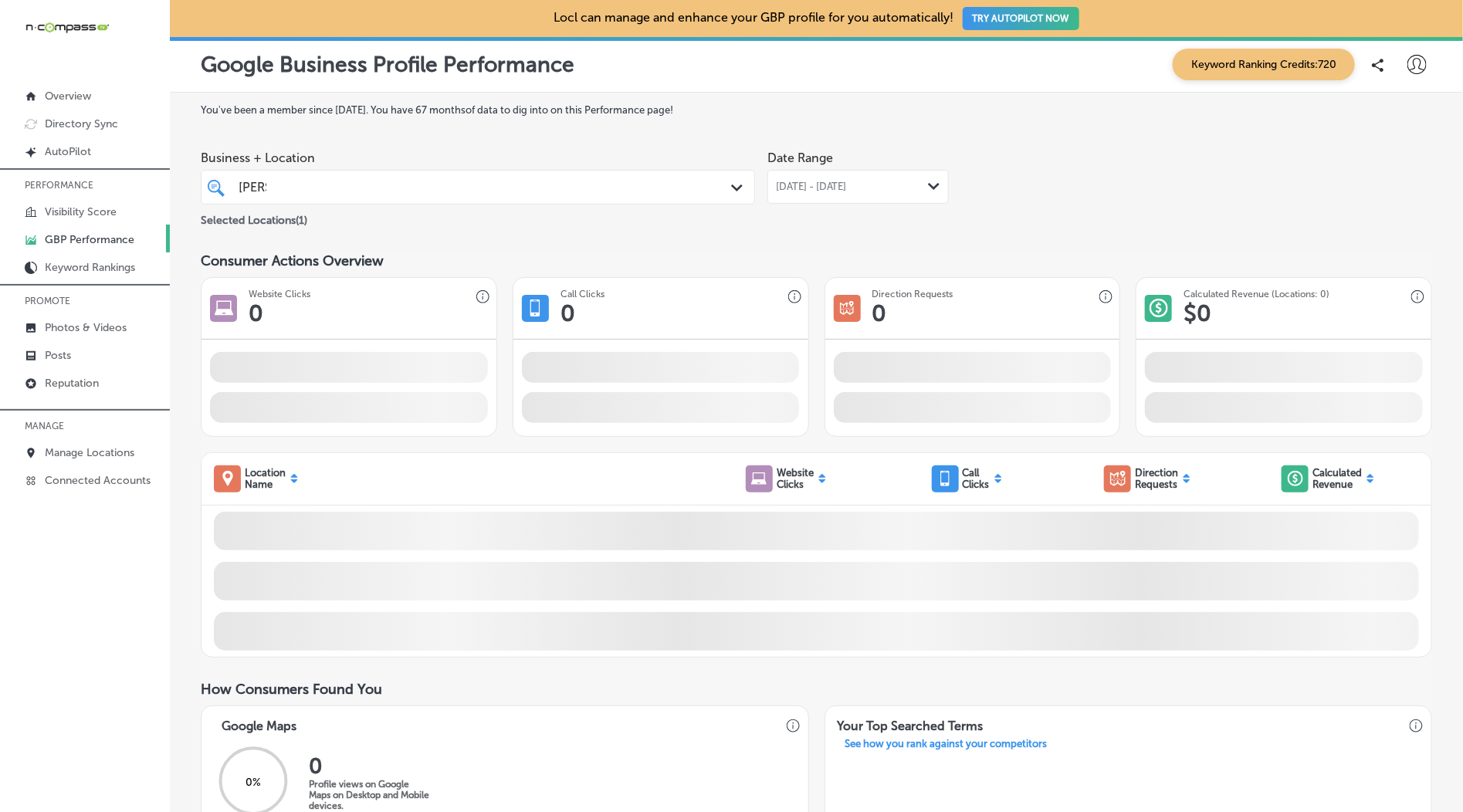
drag, startPoint x: 952, startPoint y: 187, endPoint x: 976, endPoint y: 187, distance: 24.0
click at [963, 188] on div "Business + Location [PERSON_NAME][GEOGRAPHIC_DATA][PERSON_NAME] Path Created wi…" at bounding box center [816, 186] width 1232 height 87
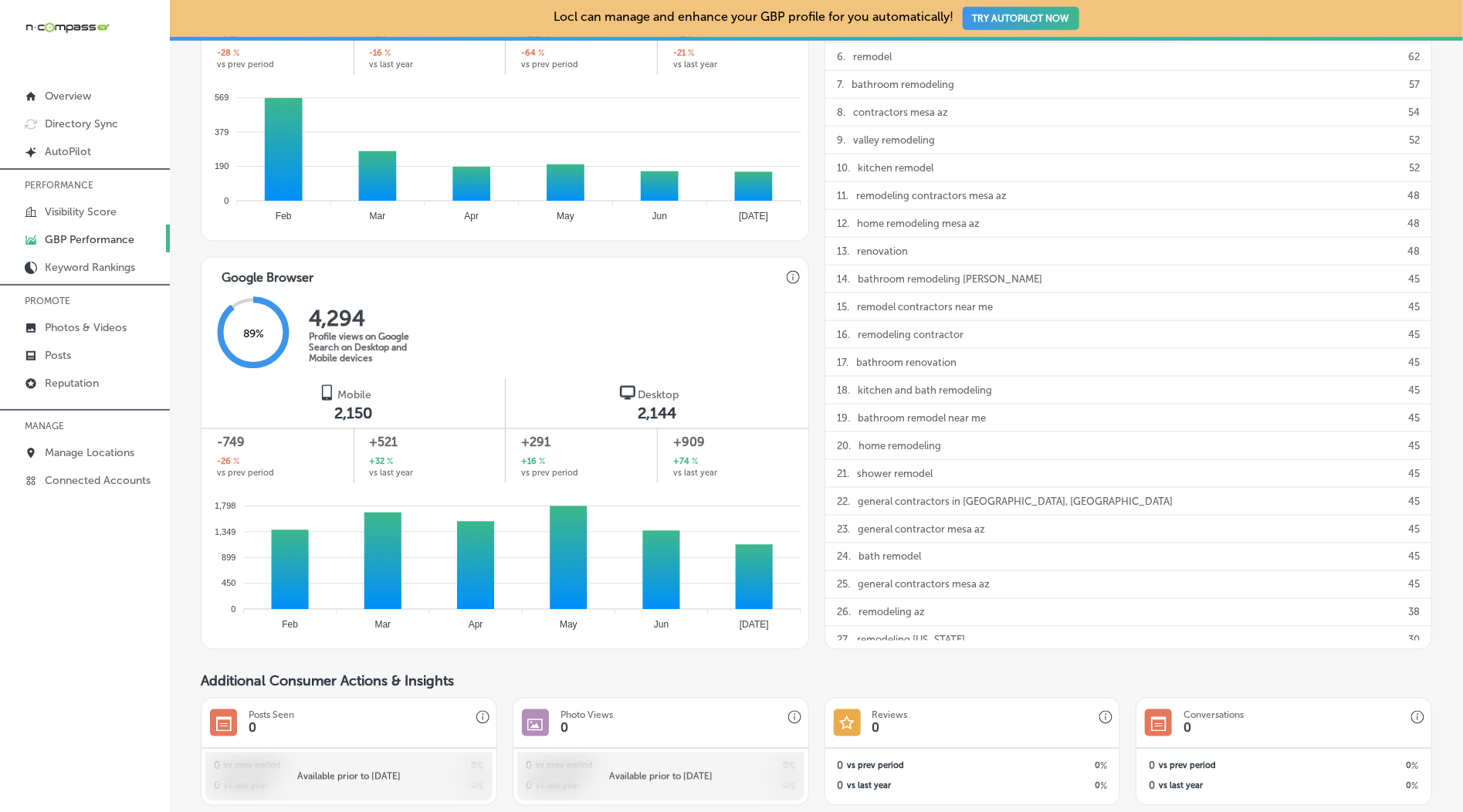
scroll to position [801, 0]
